Goal: Transaction & Acquisition: Purchase product/service

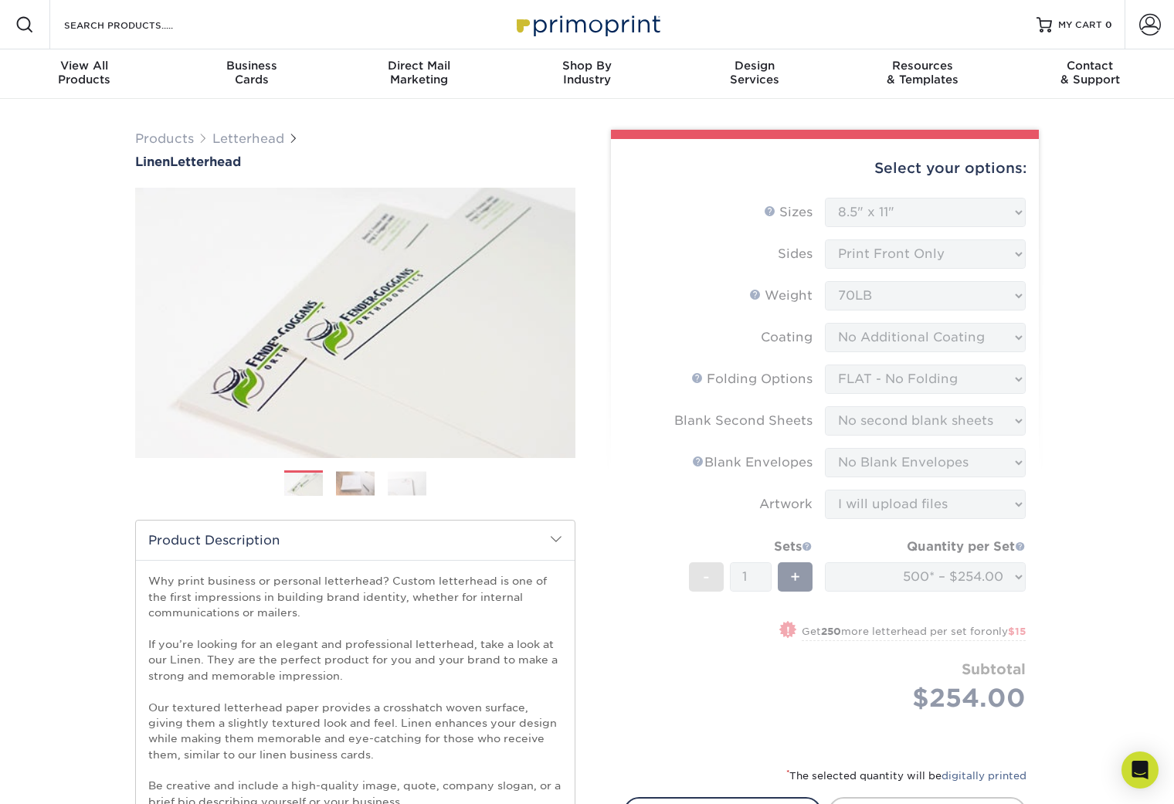
select select "8.50x11.00"
select select "9b1d5825-34d1-4721-9874-ed79abb003d7"
select select "80c01c16-d127-4b18-b8f3-2c0f873fa65b"
select select "9f137334-7cf0-4a73-8a74-a4df662606ea"
select select "upload"
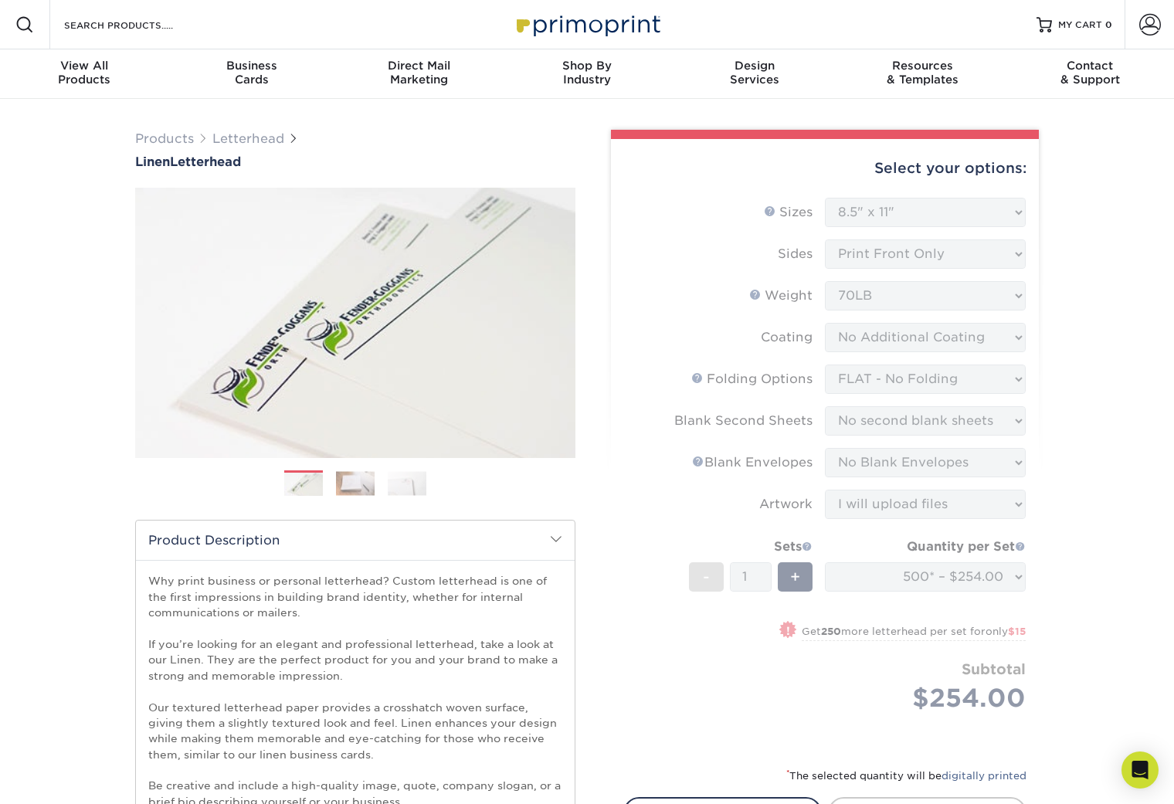
select select "500* – $254.00"
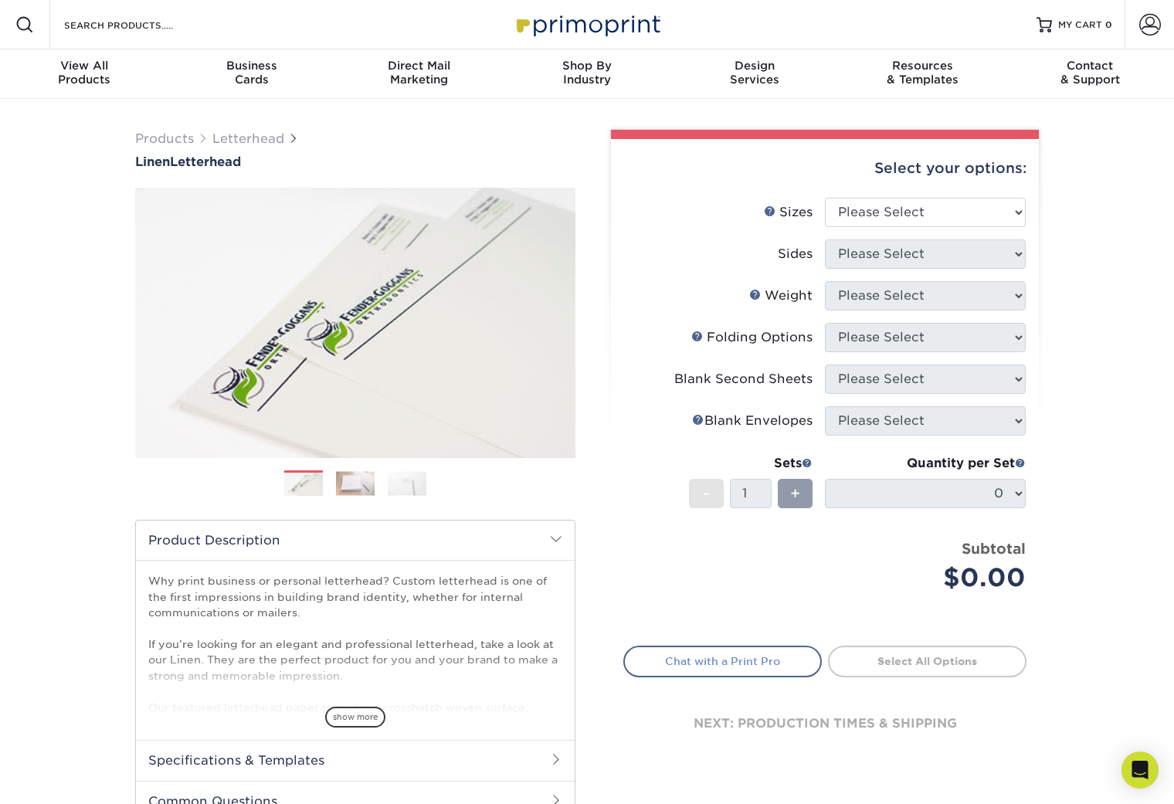
click at [709, 659] on link "Chat with a Print Pro" at bounding box center [722, 661] width 198 height 31
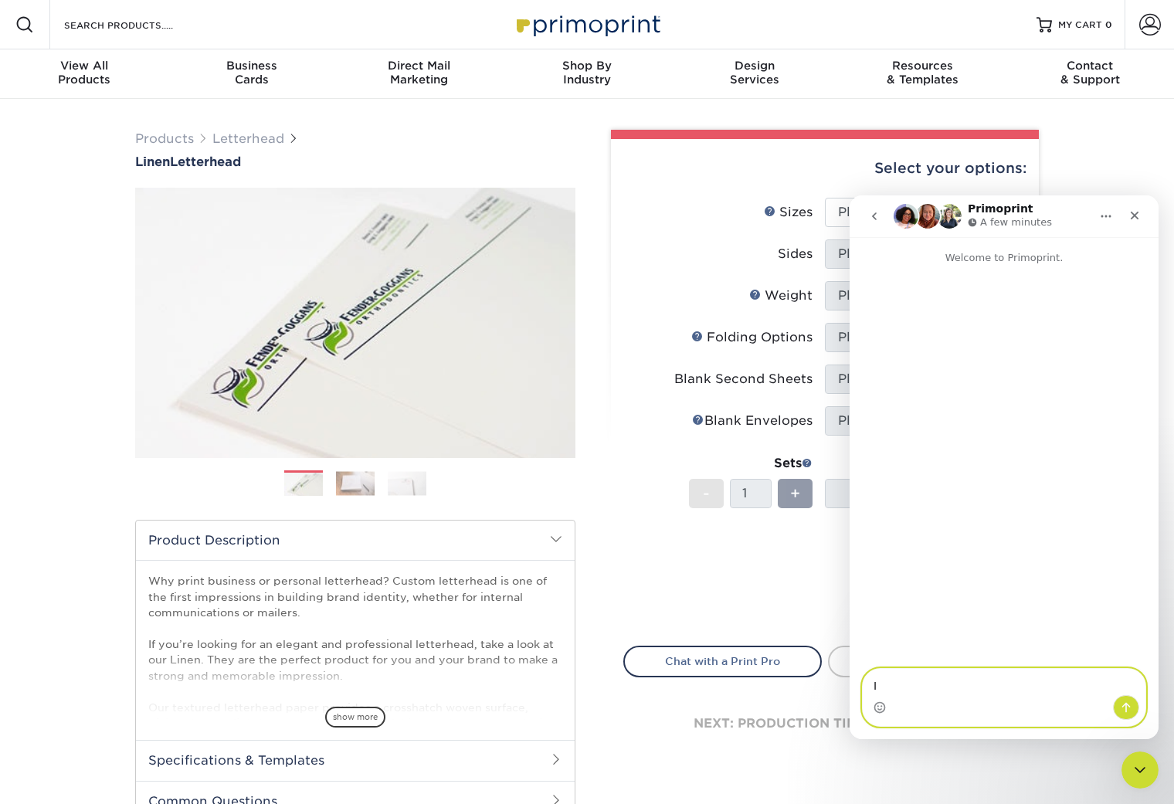
type textarea "I"
